Goal: Task Accomplishment & Management: Use online tool/utility

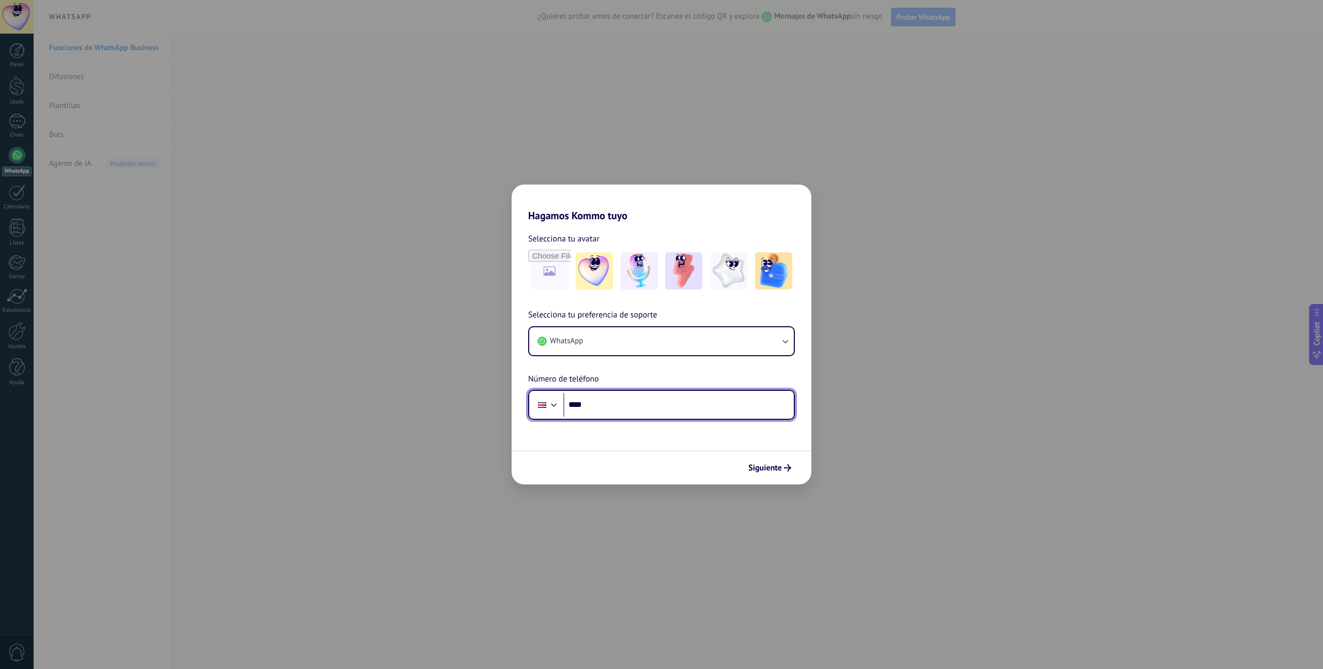
click at [614, 415] on input "****" at bounding box center [678, 405] width 230 height 24
type input "**********"
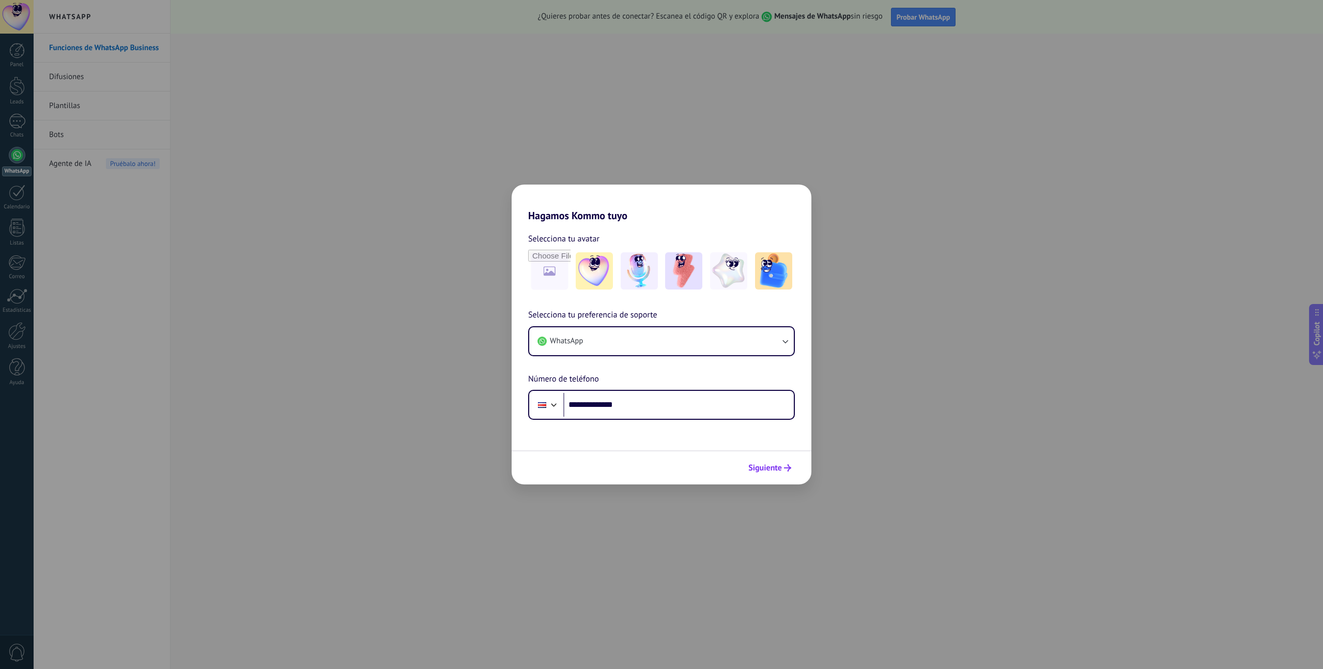
click at [756, 471] on span "Siguiente" at bounding box center [765, 467] width 34 height 7
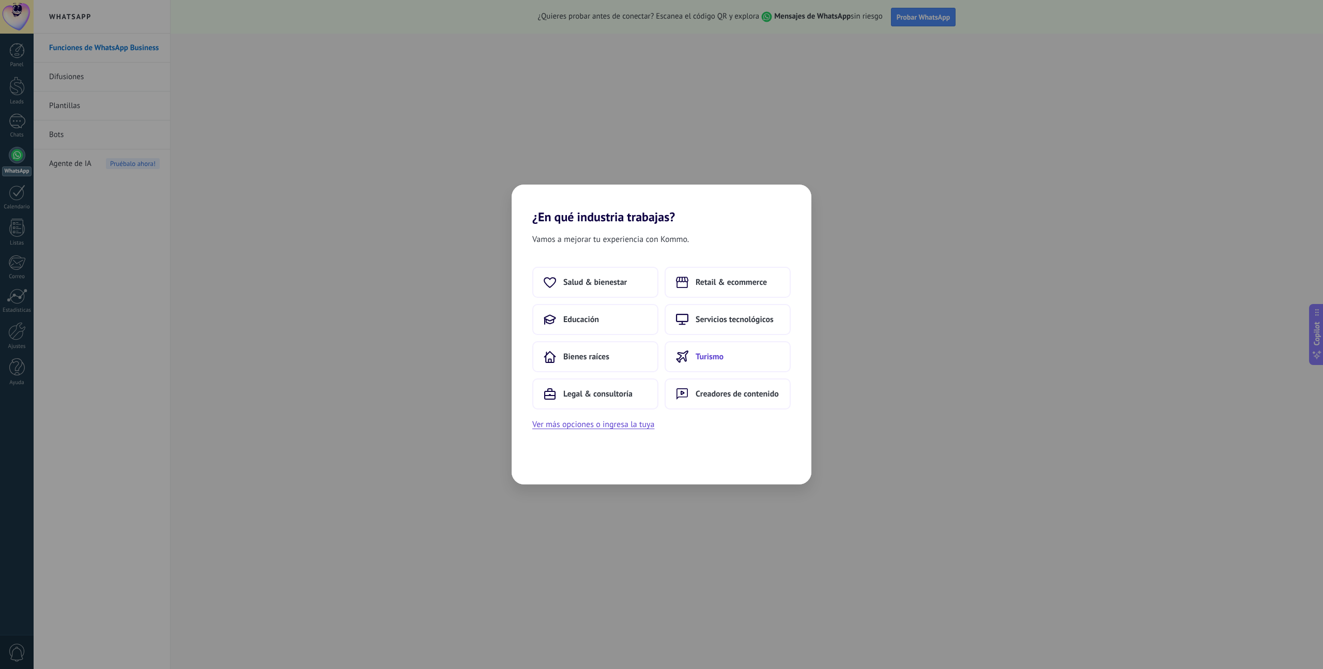
click at [711, 366] on button "Turismo" at bounding box center [727, 356] width 126 height 31
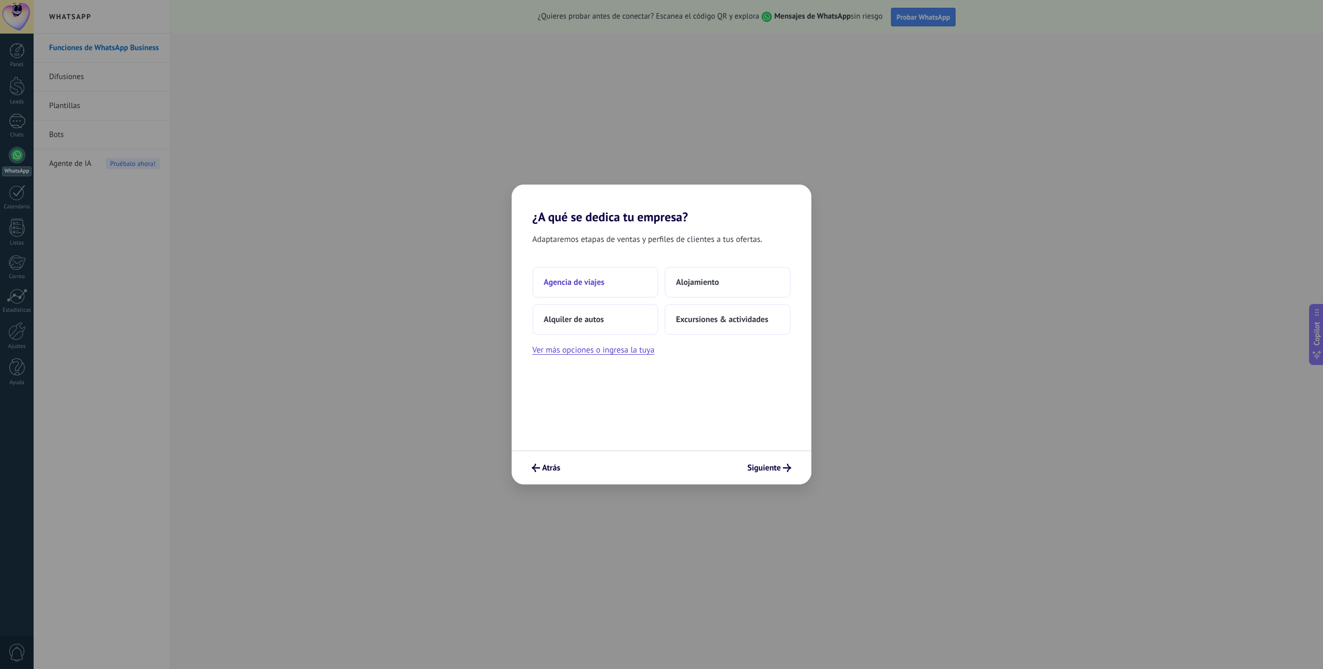
click at [640, 278] on button "Agencia de viajes" at bounding box center [595, 282] width 126 height 31
click at [706, 290] on button "2–5" at bounding box center [727, 282] width 126 height 31
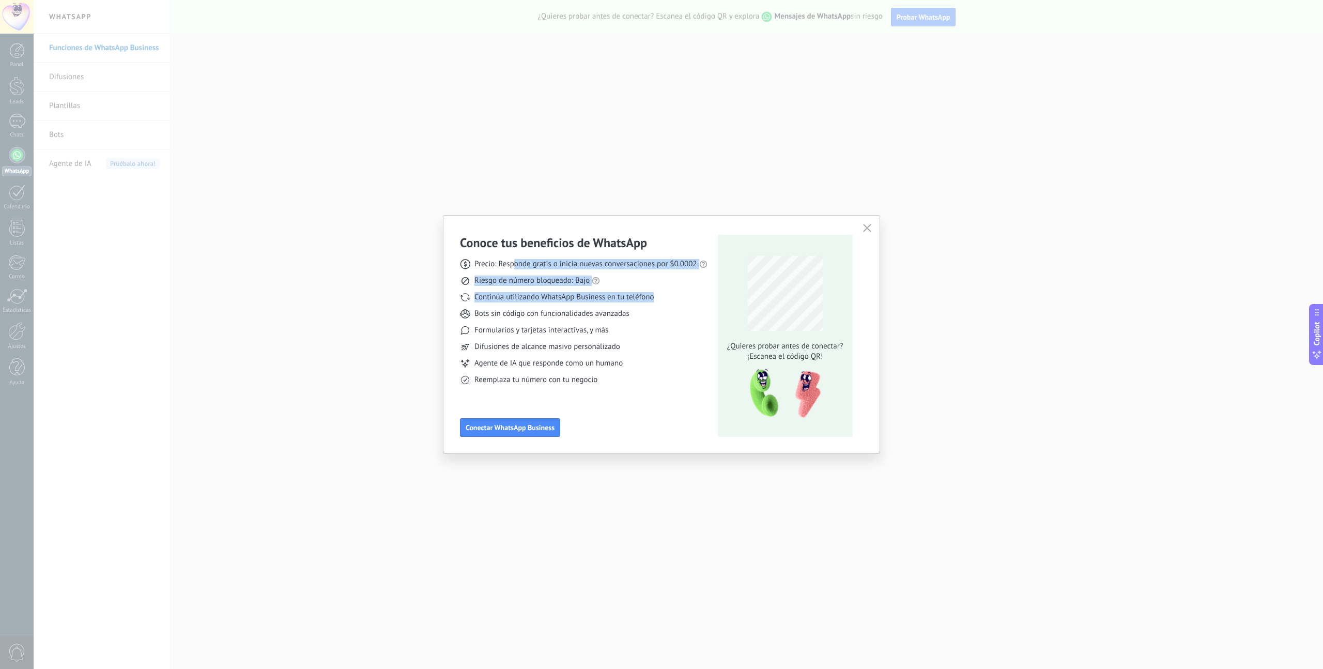
drag, startPoint x: 513, startPoint y: 262, endPoint x: 655, endPoint y: 299, distance: 147.2
click at [655, 299] on div "Precio: Responde gratis o inicia nuevas conversaciones por $0.0002 Riesgo de nú…" at bounding box center [583, 318] width 247 height 134
click at [609, 306] on div "Precio: Responde gratis o inicia nuevas conversaciones por $0.0002 Riesgo de nú…" at bounding box center [583, 318] width 247 height 134
drag, startPoint x: 484, startPoint y: 295, endPoint x: 662, endPoint y: 297, distance: 178.3
click at [662, 297] on div "Continúa utilizando WhatsApp Business en tu teléfono" at bounding box center [583, 297] width 247 height 10
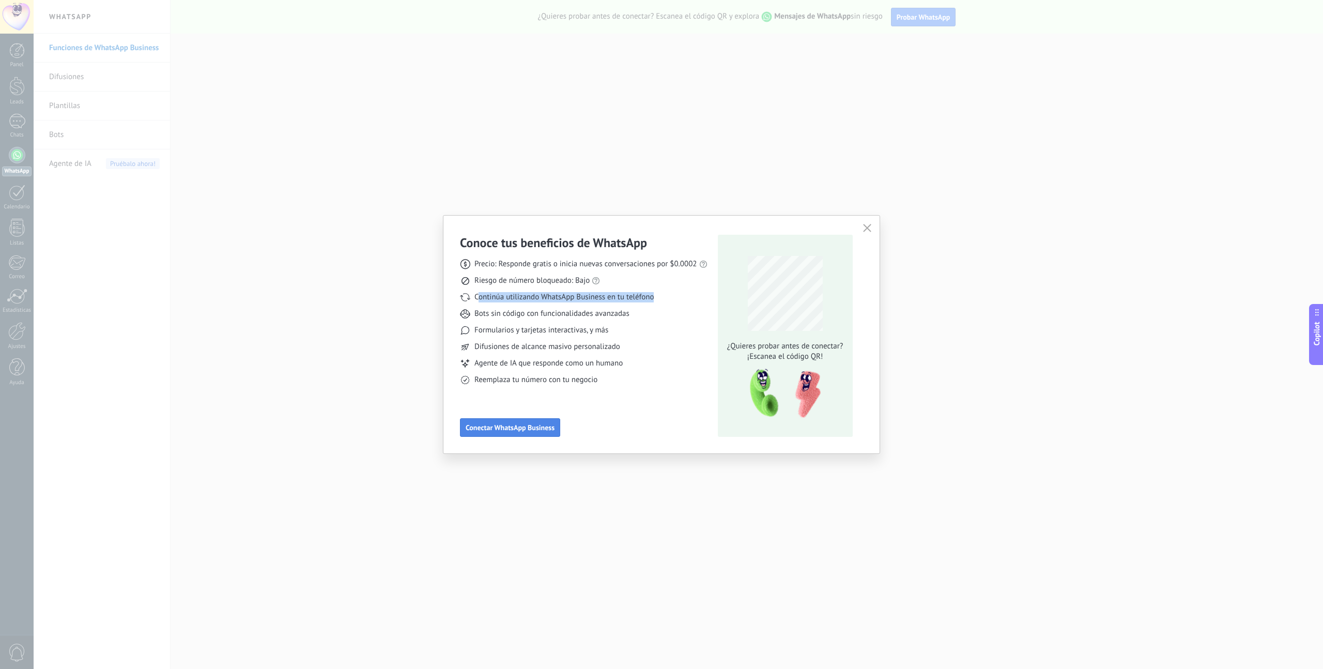
click at [532, 429] on span "Conectar WhatsApp Business" at bounding box center [510, 427] width 89 height 7
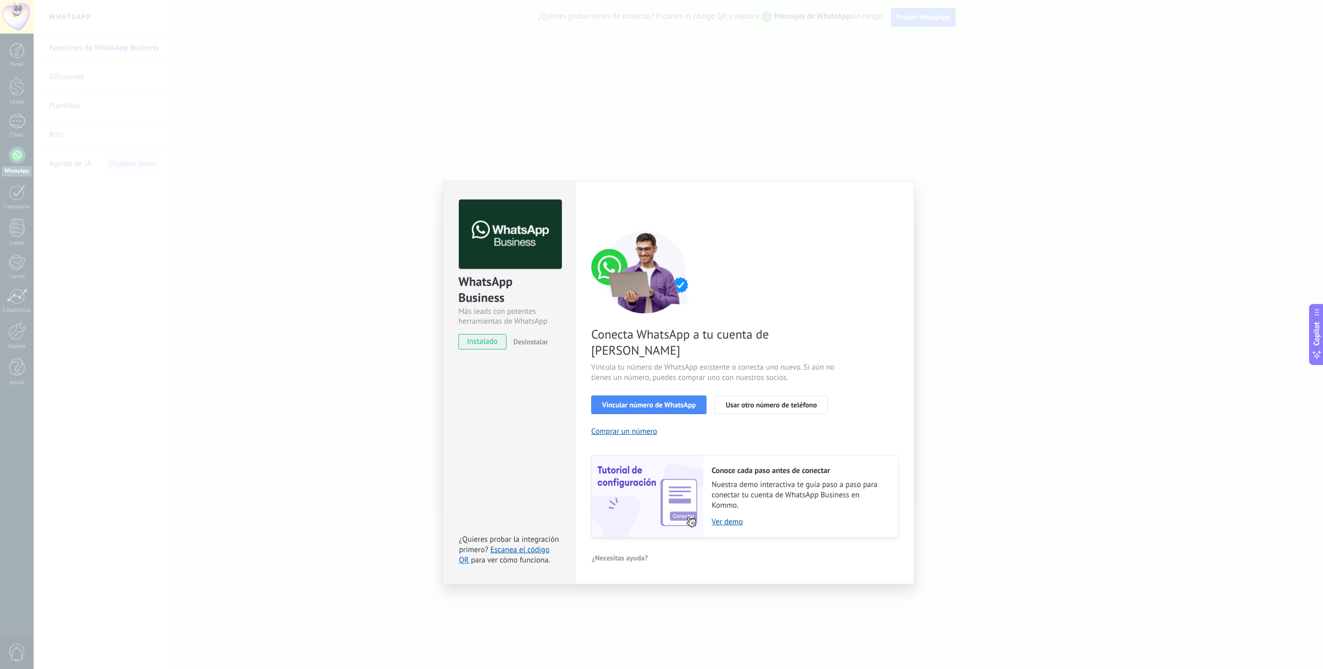
click at [624, 362] on span "Vincula tu número de WhatsApp existente o conecta uno nuevo. Si aún no tienes u…" at bounding box center [714, 372] width 246 height 21
drag, startPoint x: 649, startPoint y: 355, endPoint x: 705, endPoint y: 363, distance: 56.3
click at [705, 363] on span "Vincula tu número de WhatsApp existente o conecta uno nuevo. Si aún no tienes u…" at bounding box center [714, 372] width 246 height 21
click at [660, 401] on span "Vincular número de WhatsApp" at bounding box center [649, 404] width 94 height 7
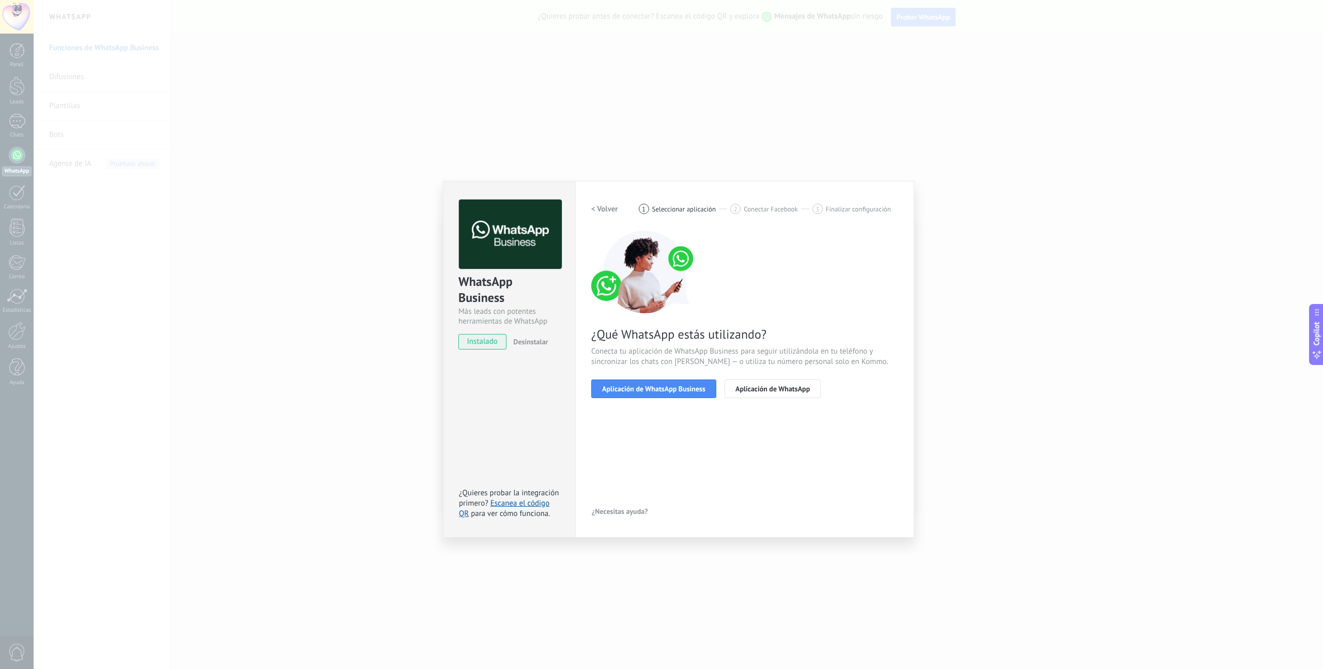
click at [645, 354] on span "Conecta tu aplicación de WhatsApp Business para seguir utilizándola en tu teléf…" at bounding box center [744, 356] width 307 height 21
drag, startPoint x: 639, startPoint y: 353, endPoint x: 807, endPoint y: 355, distance: 167.9
click at [807, 355] on span "Conecta tu aplicación de WhatsApp Business para seguir utilizándola en tu teléf…" at bounding box center [744, 356] width 307 height 21
click at [650, 391] on span "Aplicación de WhatsApp Business" at bounding box center [653, 388] width 103 height 7
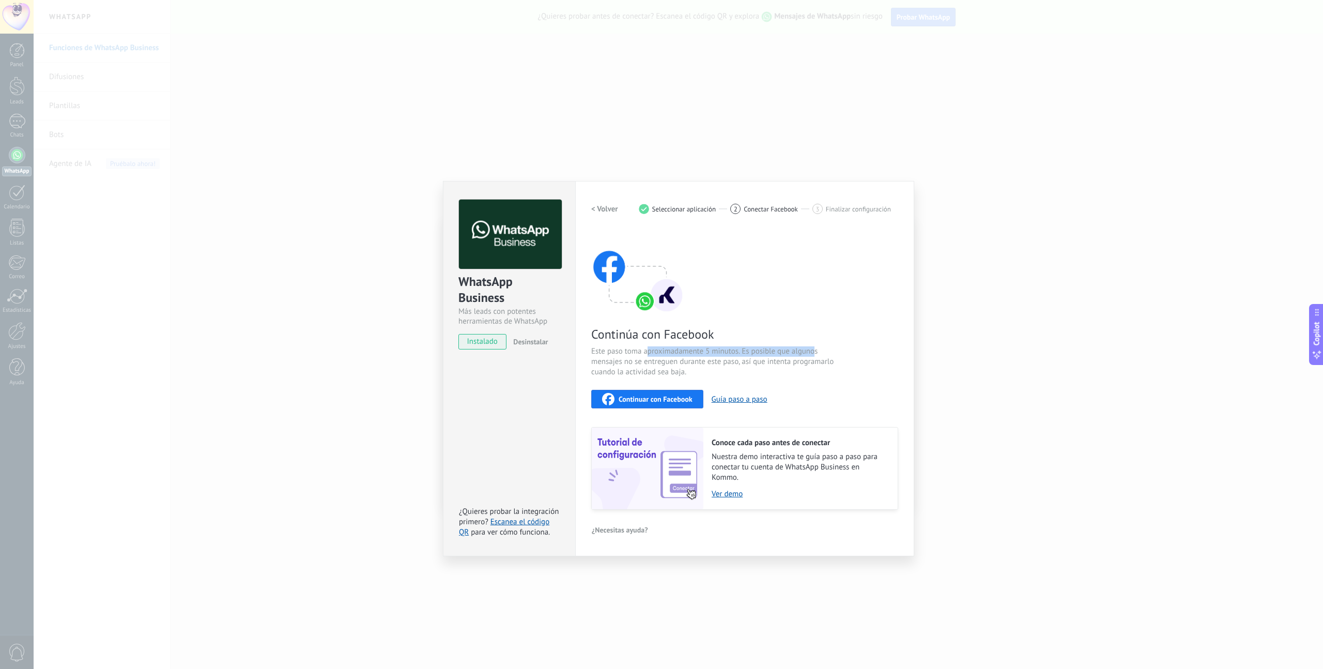
drag, startPoint x: 646, startPoint y: 347, endPoint x: 813, endPoint y: 352, distance: 167.0
click at [813, 352] on span "Este paso toma aproximadamente 5 minutos. Es posible que algunos mensajes no se…" at bounding box center [714, 361] width 246 height 31
click at [808, 354] on span "Este paso toma aproximadamente 5 minutos. Es posible que algunos mensajes no se…" at bounding box center [714, 361] width 246 height 31
click at [658, 400] on span "Continuar con Facebook" at bounding box center [655, 398] width 74 height 7
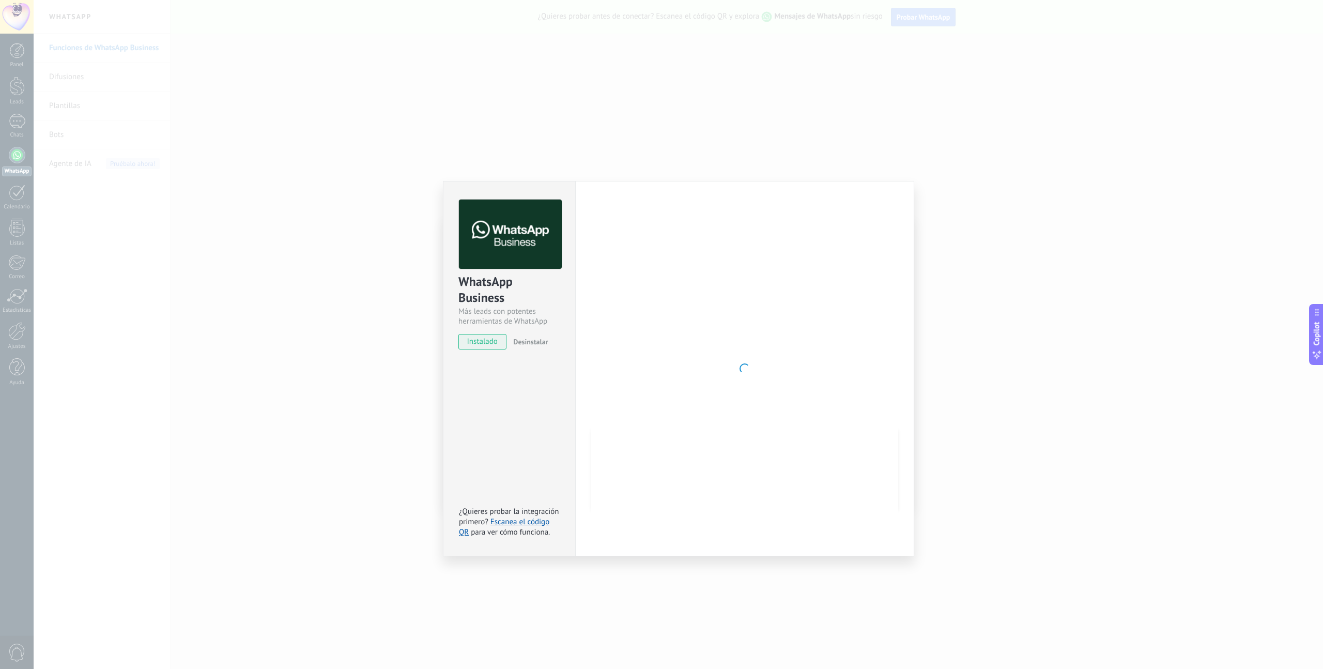
click at [731, 320] on div at bounding box center [744, 368] width 307 height 338
click at [607, 387] on div at bounding box center [744, 368] width 307 height 338
click at [535, 328] on div "WhatsApp Business Más leads con potentes herramientas de WhatsApp instalado Des…" at bounding box center [509, 269] width 132 height 176
